Goal: Transaction & Acquisition: Book appointment/travel/reservation

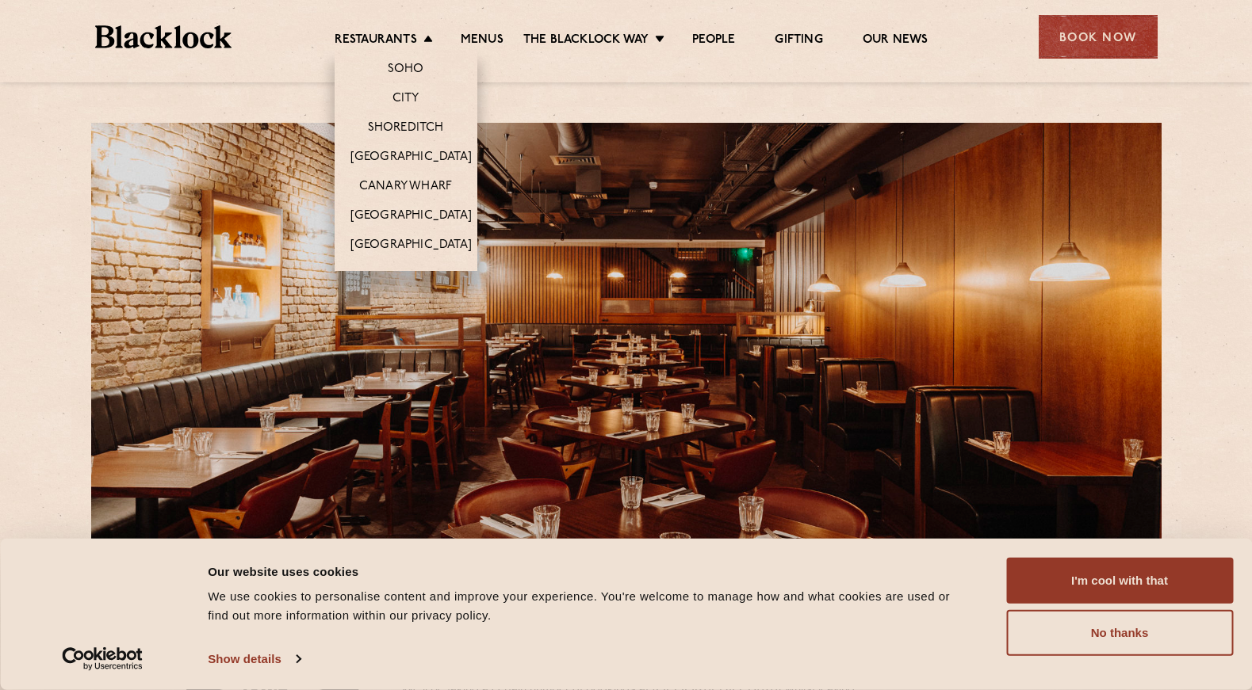
click at [433, 37] on li "Restaurants Soho City Shoreditch Covent Garden Canary Wharf Manchester Birmingh…" at bounding box center [388, 41] width 106 height 17
click at [415, 69] on link "Soho" at bounding box center [406, 70] width 36 height 17
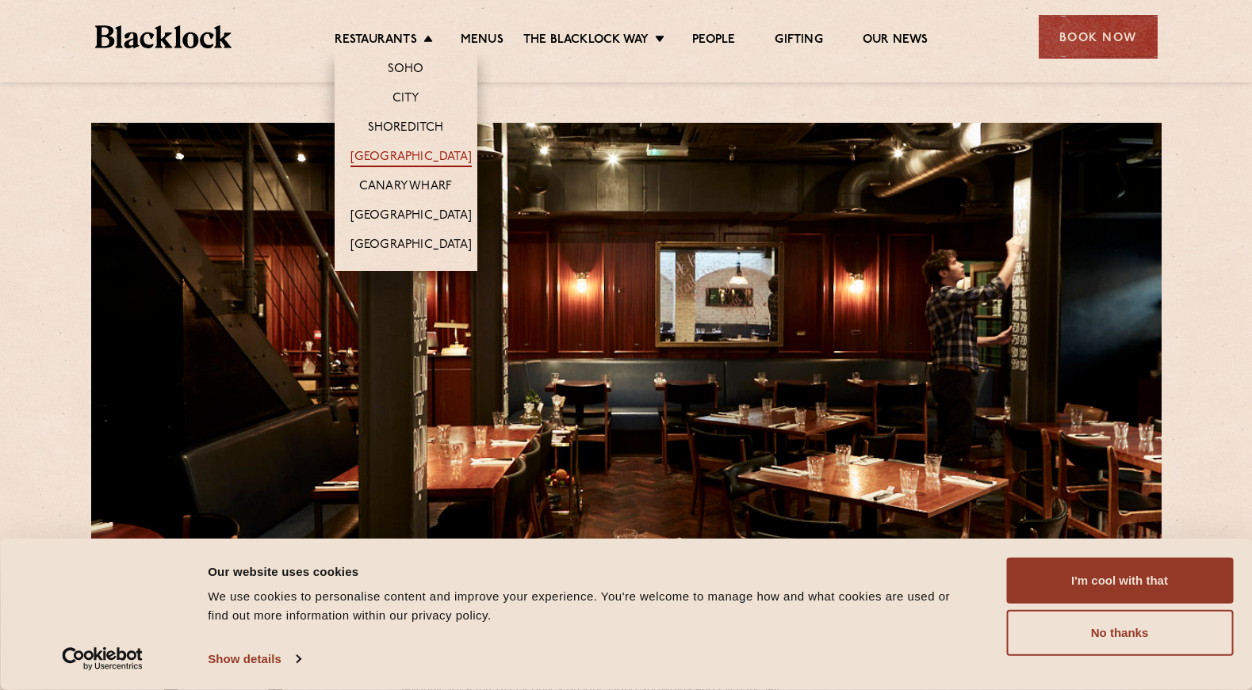
click at [408, 155] on link "[GEOGRAPHIC_DATA]" at bounding box center [410, 158] width 121 height 17
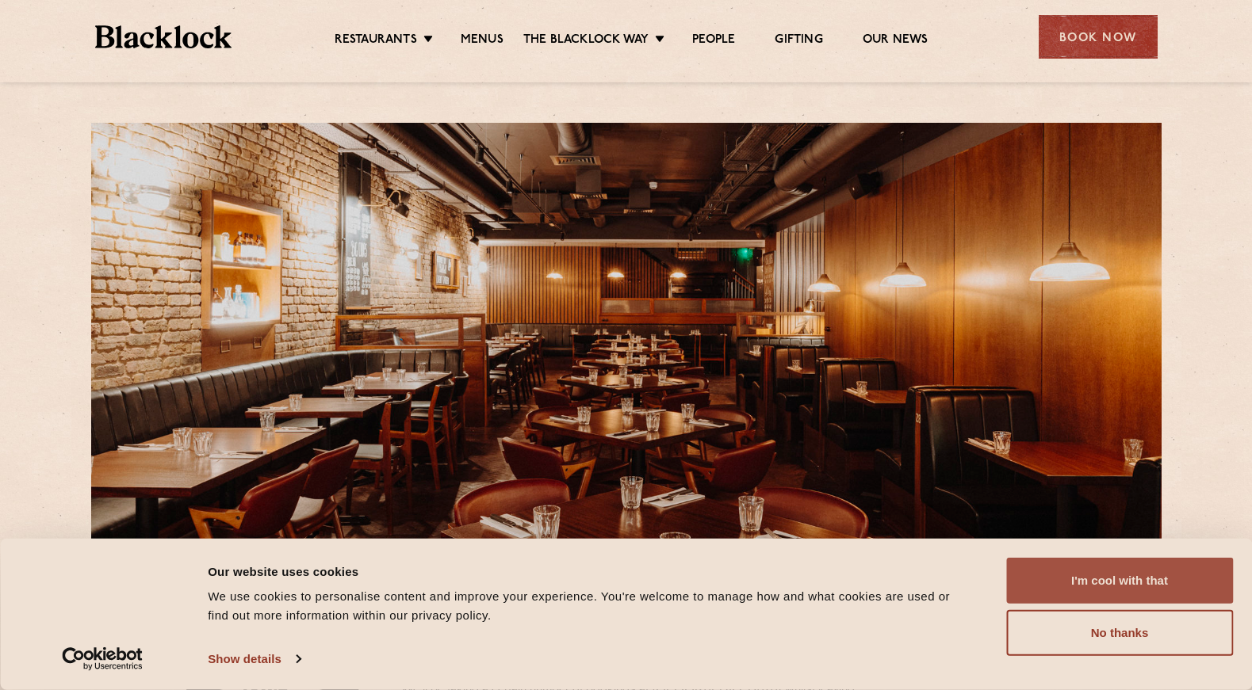
click at [1133, 574] on button "I'm cool with that" at bounding box center [1119, 581] width 227 height 46
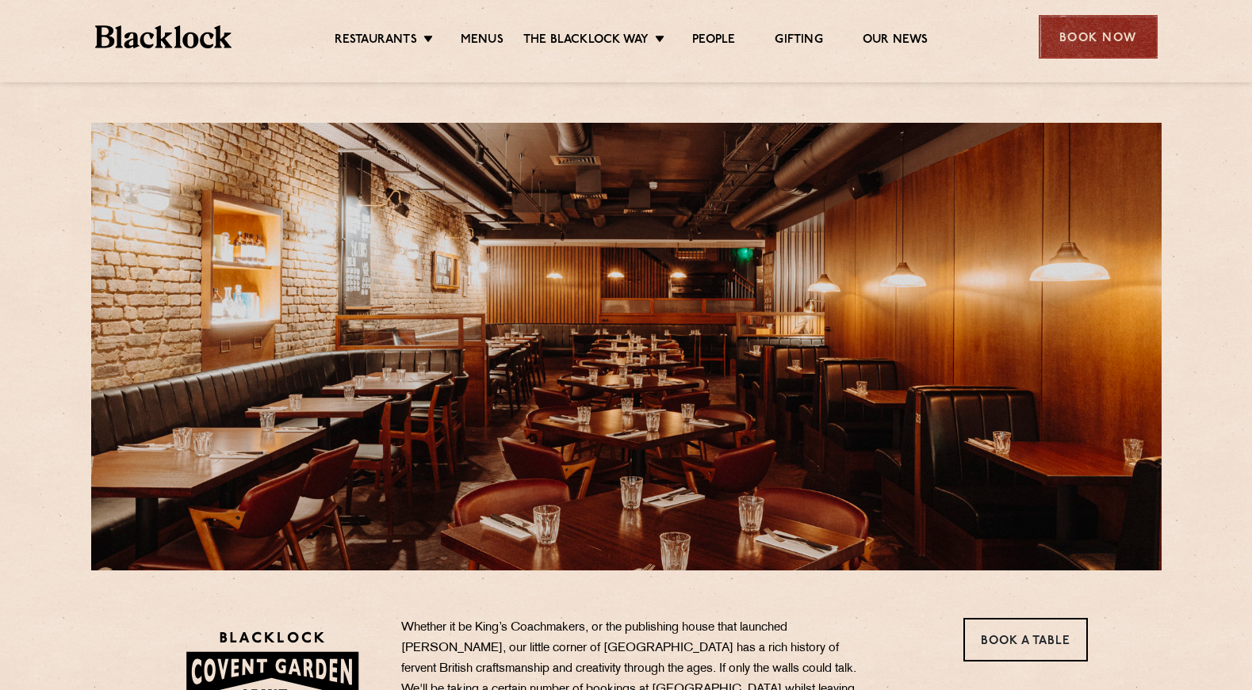
click at [1091, 30] on div "Book Now" at bounding box center [1097, 37] width 119 height 44
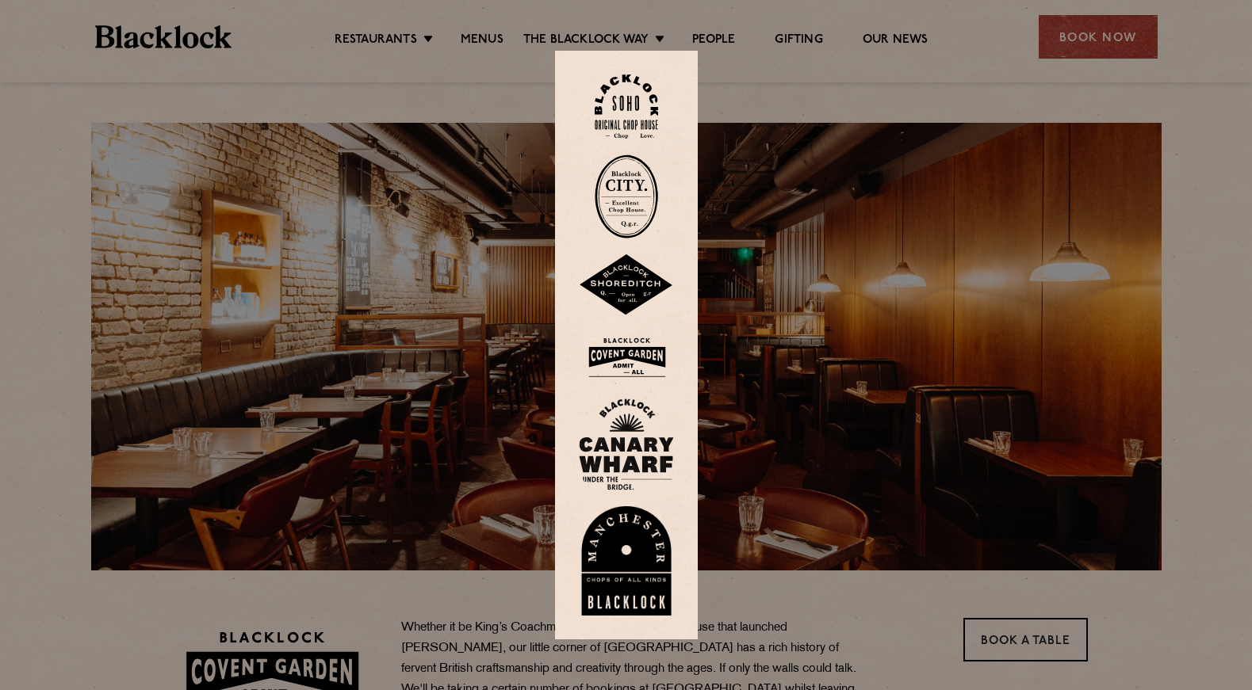
click at [625, 109] on img at bounding box center [626, 107] width 63 height 64
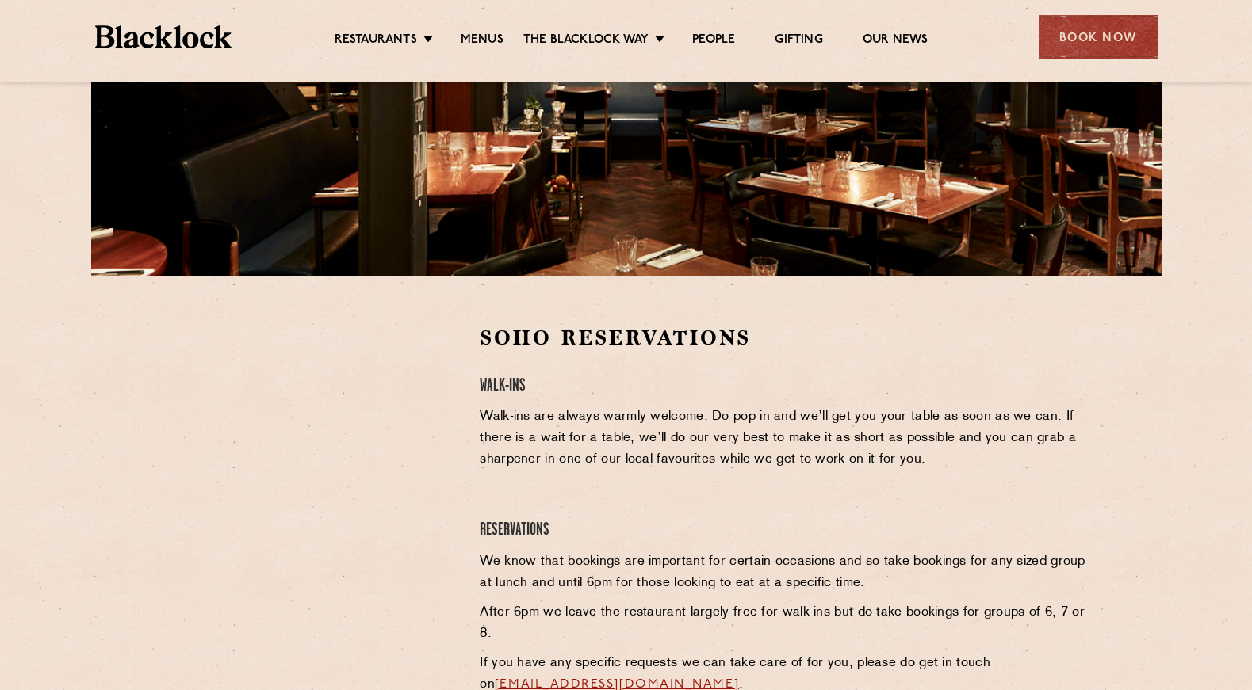
scroll to position [296, 0]
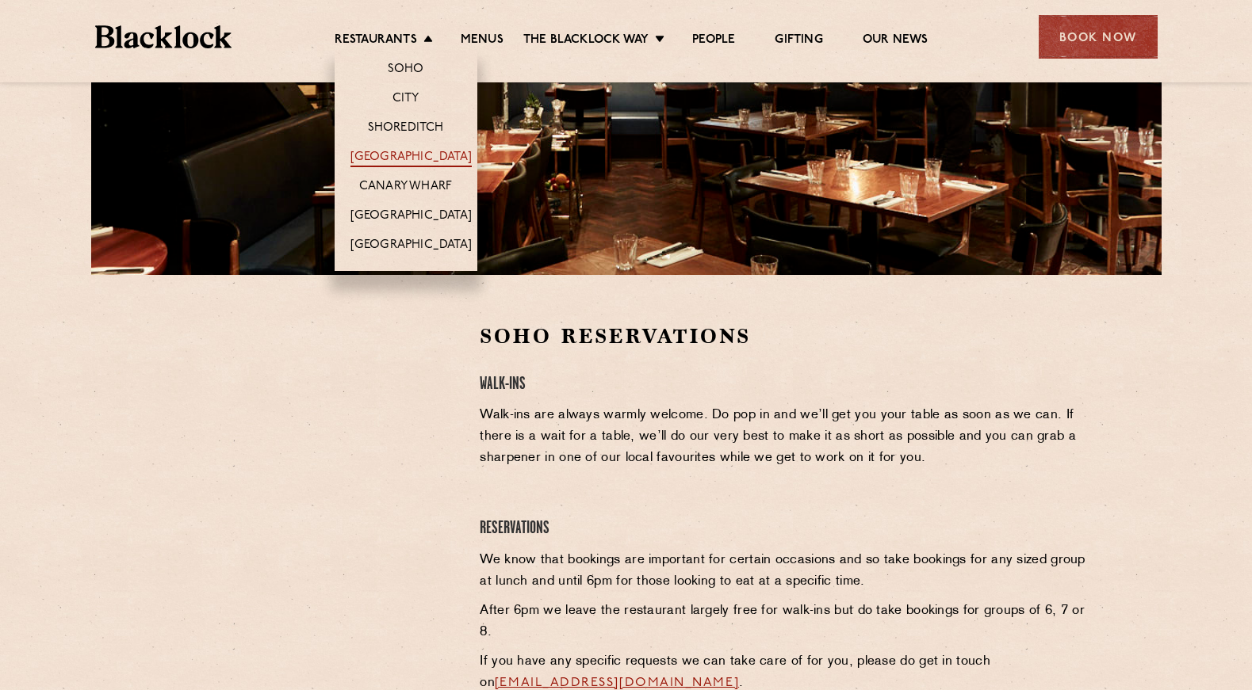
click at [411, 150] on link "[GEOGRAPHIC_DATA]" at bounding box center [410, 158] width 121 height 17
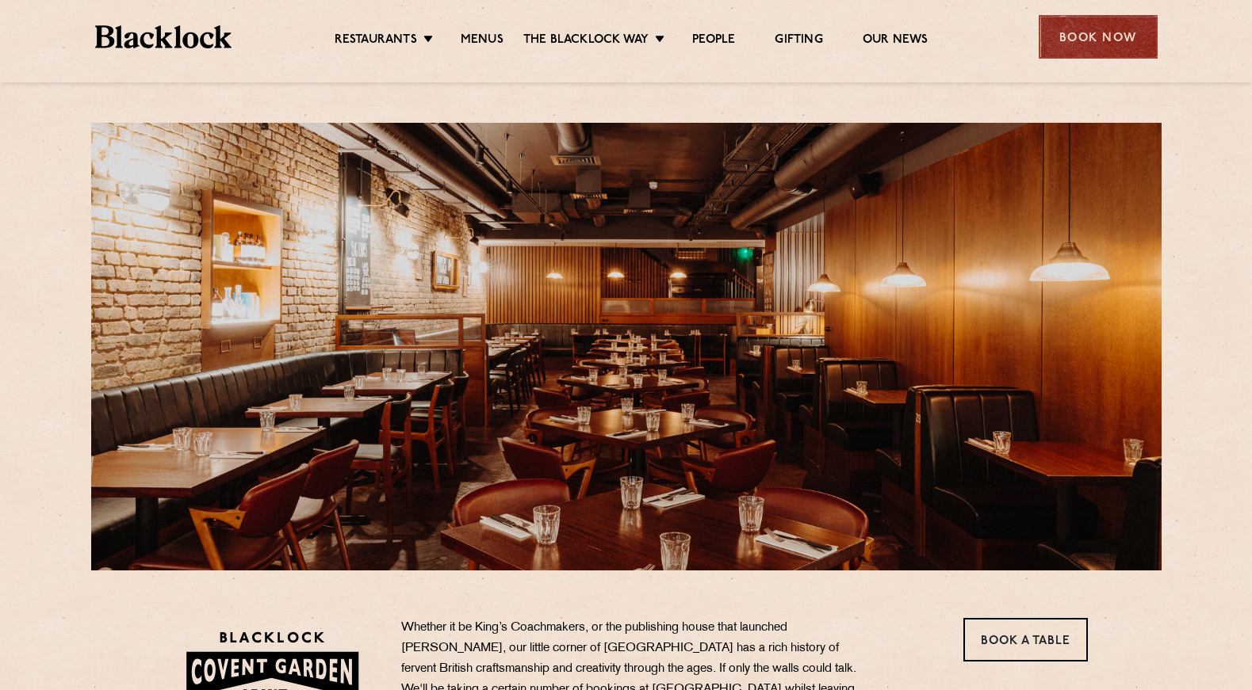
click at [1069, 42] on div "Book Now" at bounding box center [1097, 37] width 119 height 44
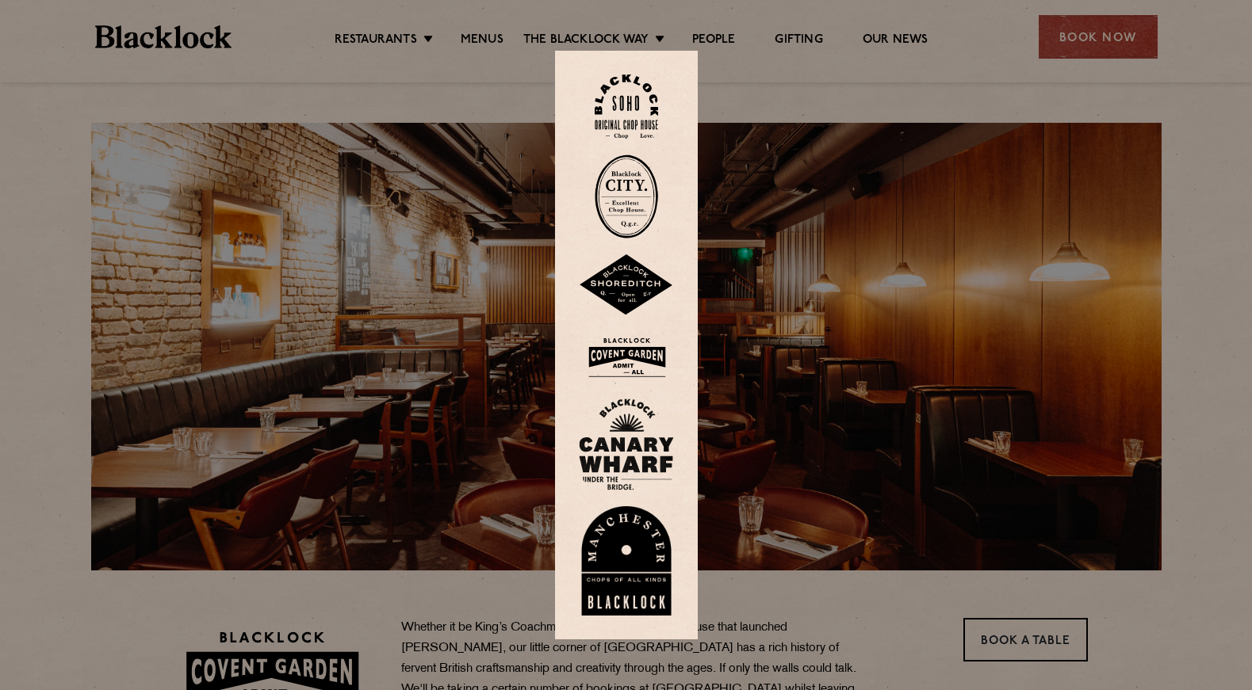
click at [629, 361] on img at bounding box center [626, 358] width 95 height 52
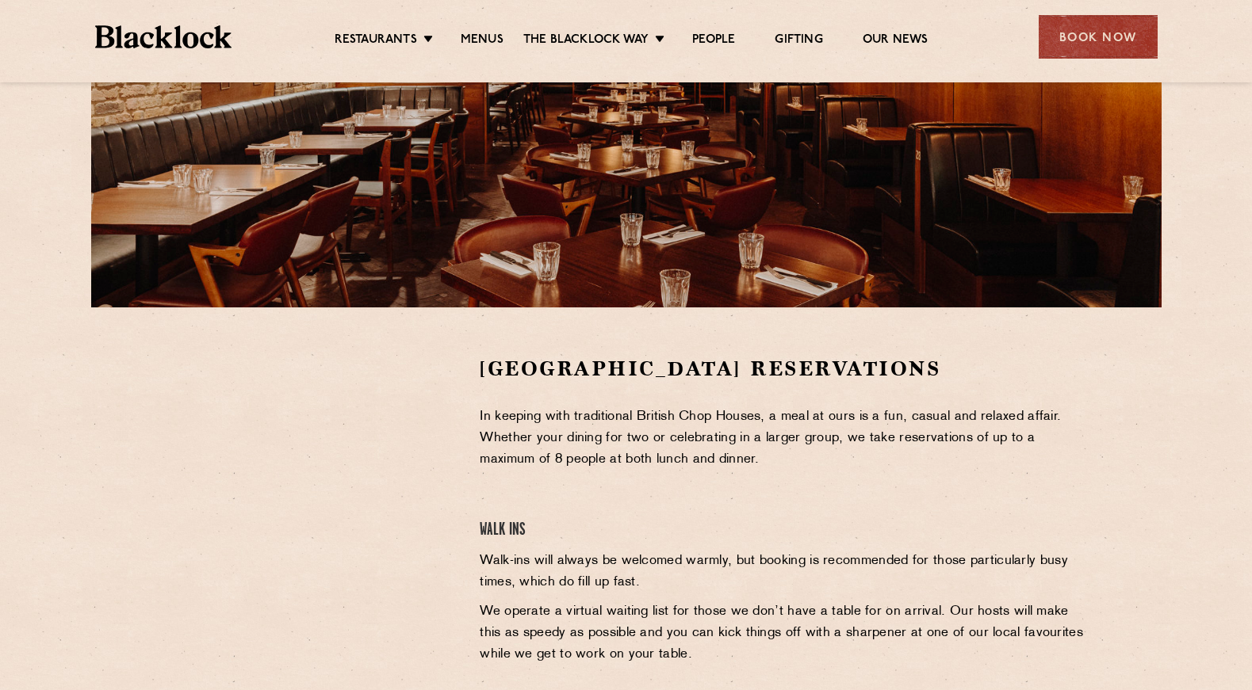
scroll to position [285, 0]
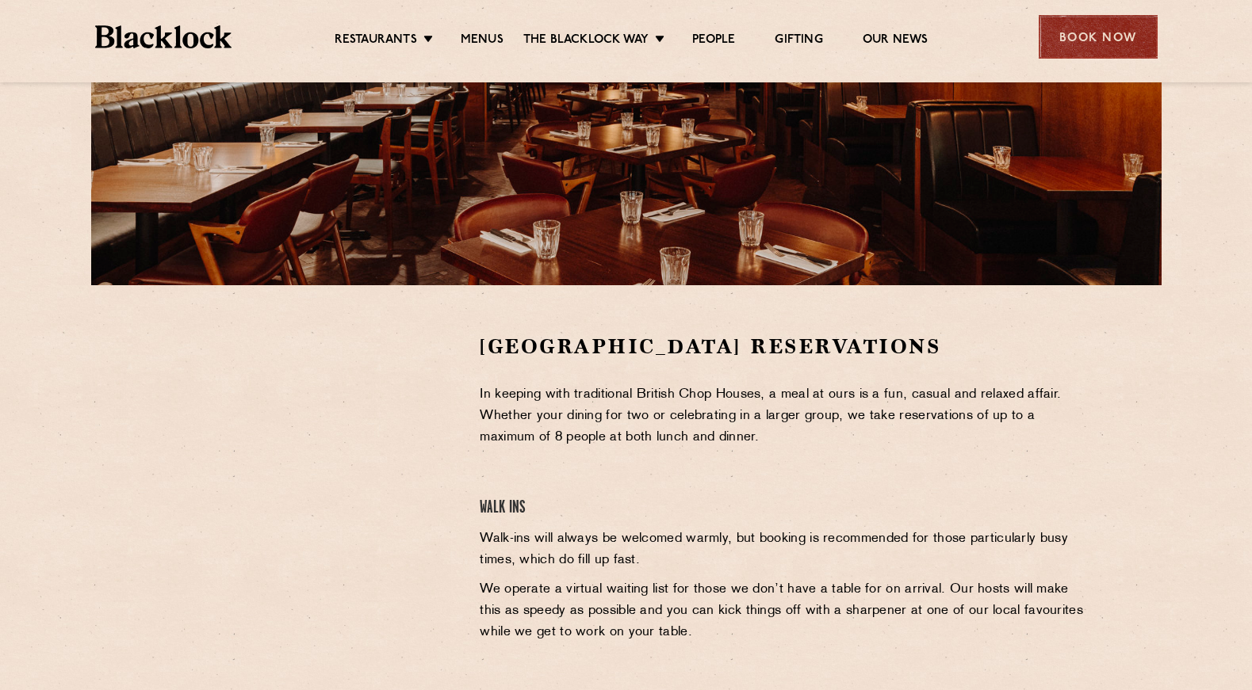
click at [1046, 31] on div "Book Now" at bounding box center [1097, 37] width 119 height 44
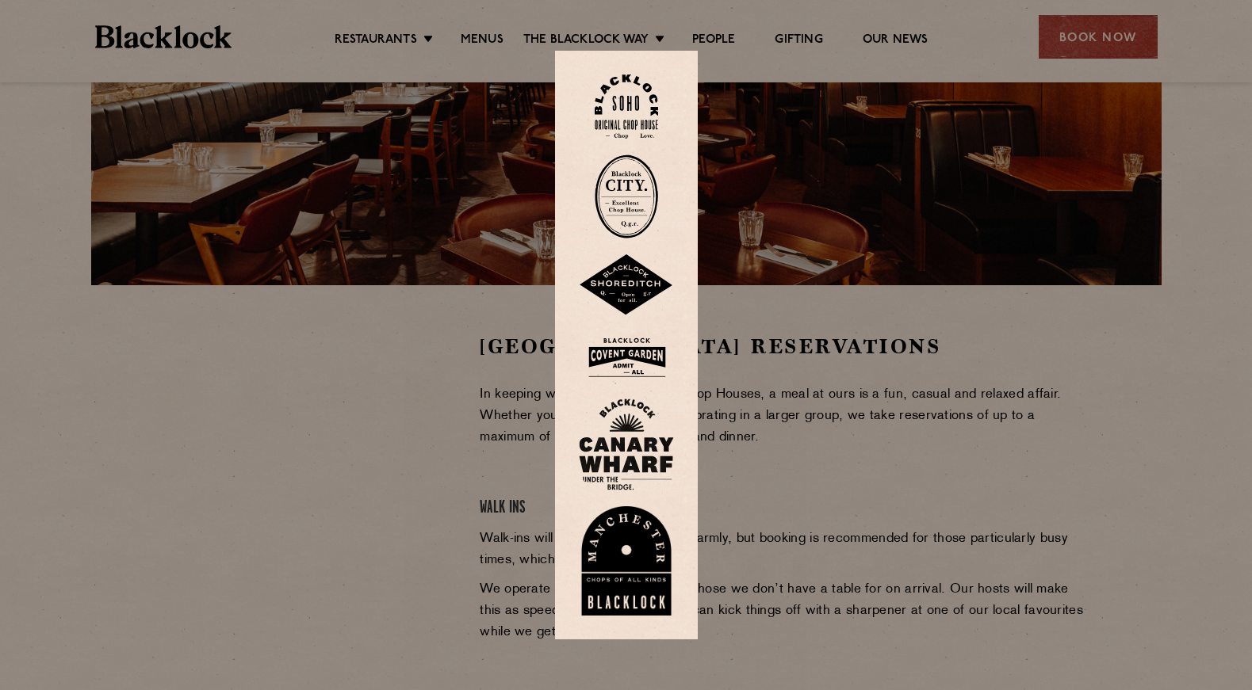
click at [631, 124] on img at bounding box center [626, 107] width 63 height 64
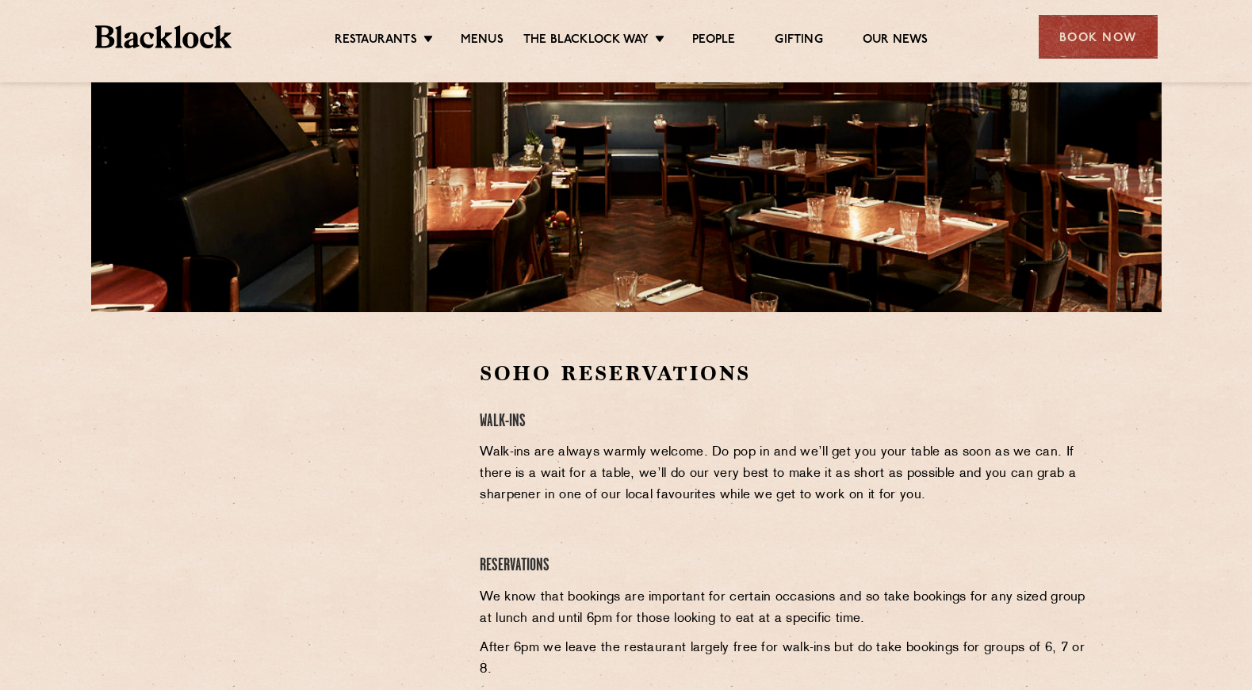
scroll to position [283, 0]
